Goal: Purchase product/service

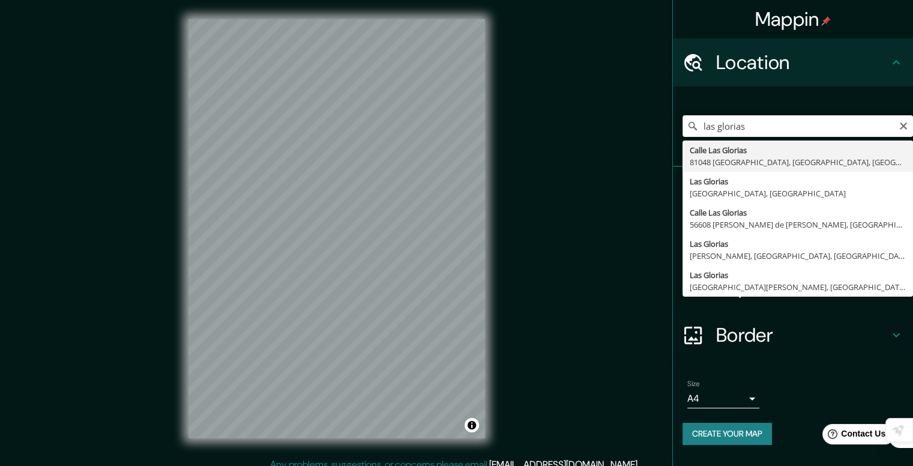
drag, startPoint x: 761, startPoint y: 130, endPoint x: 655, endPoint y: 155, distance: 109.7
click at [655, 155] on div "Mappin Location [GEOGRAPHIC_DATA] [GEOGRAPHIC_DATA] [GEOGRAPHIC_DATA], [GEOGRAP…" at bounding box center [456, 238] width 913 height 476
click at [784, 135] on input "81197" at bounding box center [797, 126] width 230 height 22
type input "Guasave, [GEOGRAPHIC_DATA], 81197, [GEOGRAPHIC_DATA]"
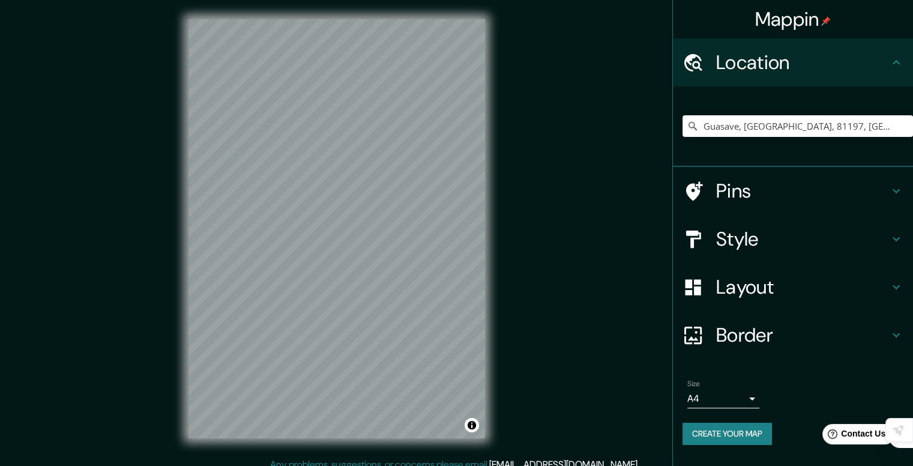
click at [785, 241] on h4 "Style" at bounding box center [802, 239] width 173 height 24
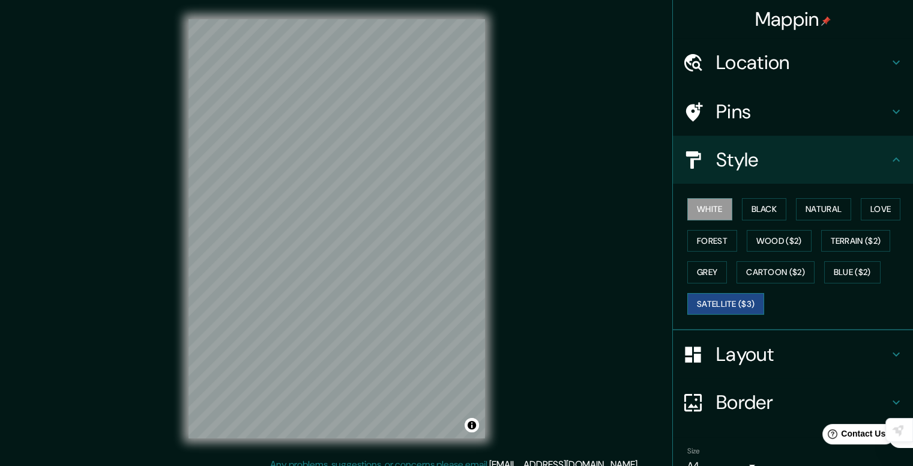
click at [713, 310] on button "Satellite ($3)" at bounding box center [725, 304] width 77 height 22
click at [548, 334] on div "Mappin Location [GEOGRAPHIC_DATA], [GEOGRAPHIC_DATA], 81197, [GEOGRAPHIC_DATA] …" at bounding box center [456, 238] width 913 height 476
click at [514, 394] on div "Mappin Location [GEOGRAPHIC_DATA], [GEOGRAPHIC_DATA], 81197, [GEOGRAPHIC_DATA] …" at bounding box center [456, 238] width 913 height 476
click at [574, 341] on div "Mappin Location [GEOGRAPHIC_DATA], [GEOGRAPHIC_DATA], 81197, [GEOGRAPHIC_DATA] …" at bounding box center [456, 238] width 913 height 476
click at [581, 282] on div "Mappin Location [GEOGRAPHIC_DATA], [GEOGRAPHIC_DATA], 81197, [GEOGRAPHIC_DATA] …" at bounding box center [456, 238] width 913 height 476
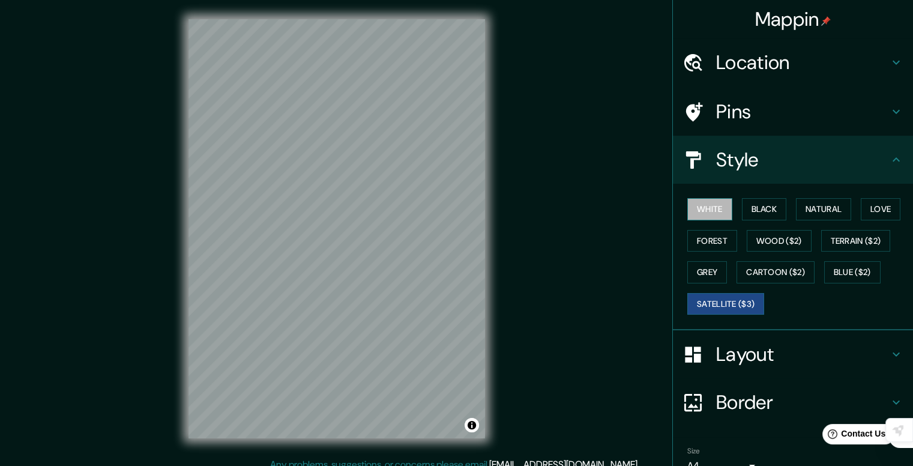
click at [691, 208] on button "White" at bounding box center [709, 209] width 45 height 22
click at [761, 211] on button "Black" at bounding box center [764, 209] width 45 height 22
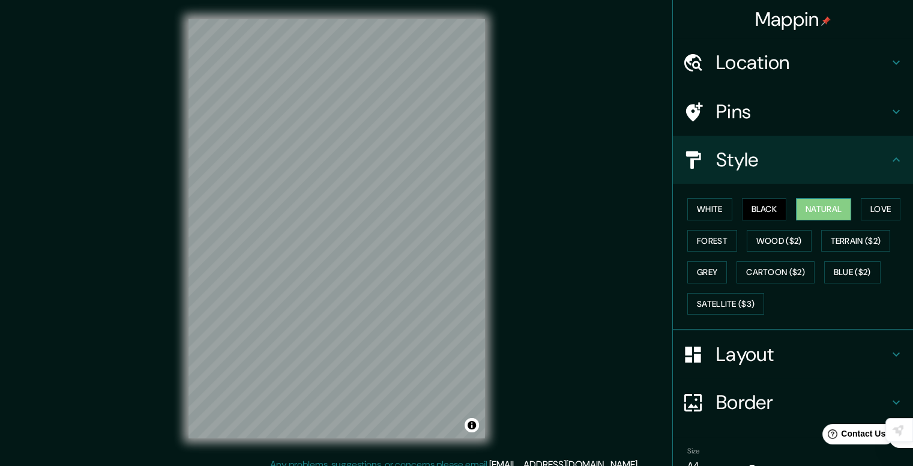
click at [811, 214] on button "Natural" at bounding box center [823, 209] width 55 height 22
click at [869, 203] on button "Love" at bounding box center [880, 209] width 40 height 22
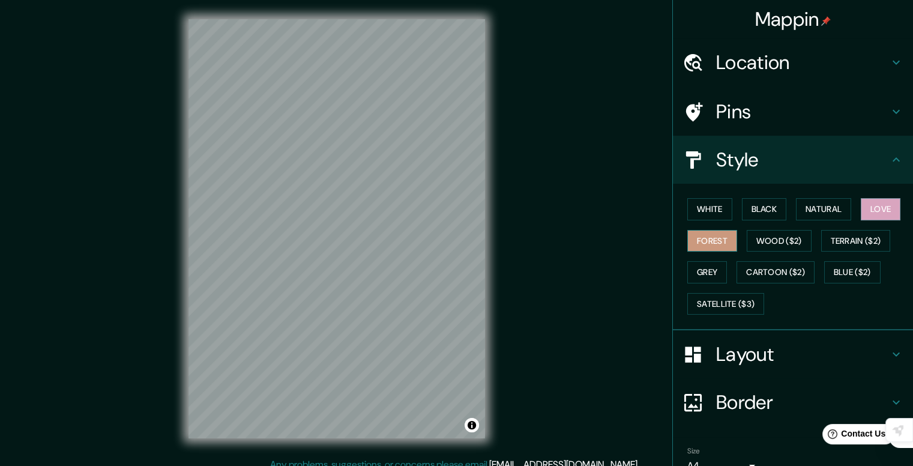
click at [696, 230] on button "Forest" at bounding box center [712, 241] width 50 height 22
click at [701, 272] on button "Grey" at bounding box center [707, 272] width 40 height 22
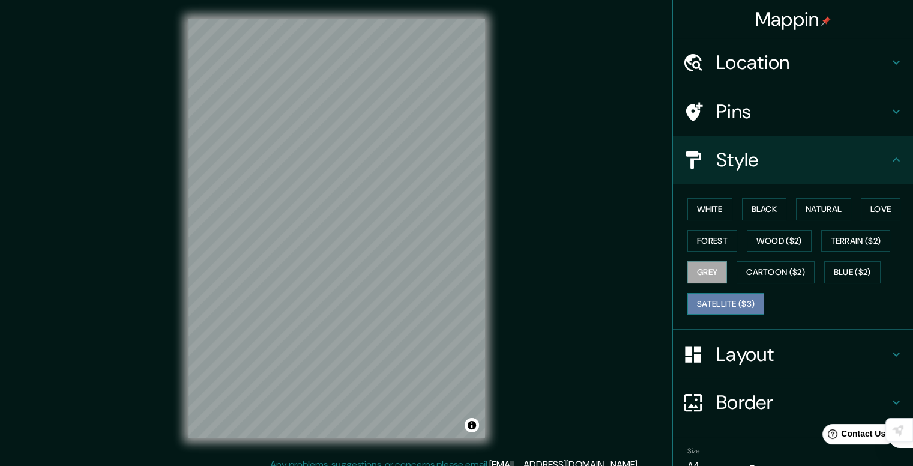
click at [727, 305] on button "Satellite ($3)" at bounding box center [725, 304] width 77 height 22
